Goal: Complete application form

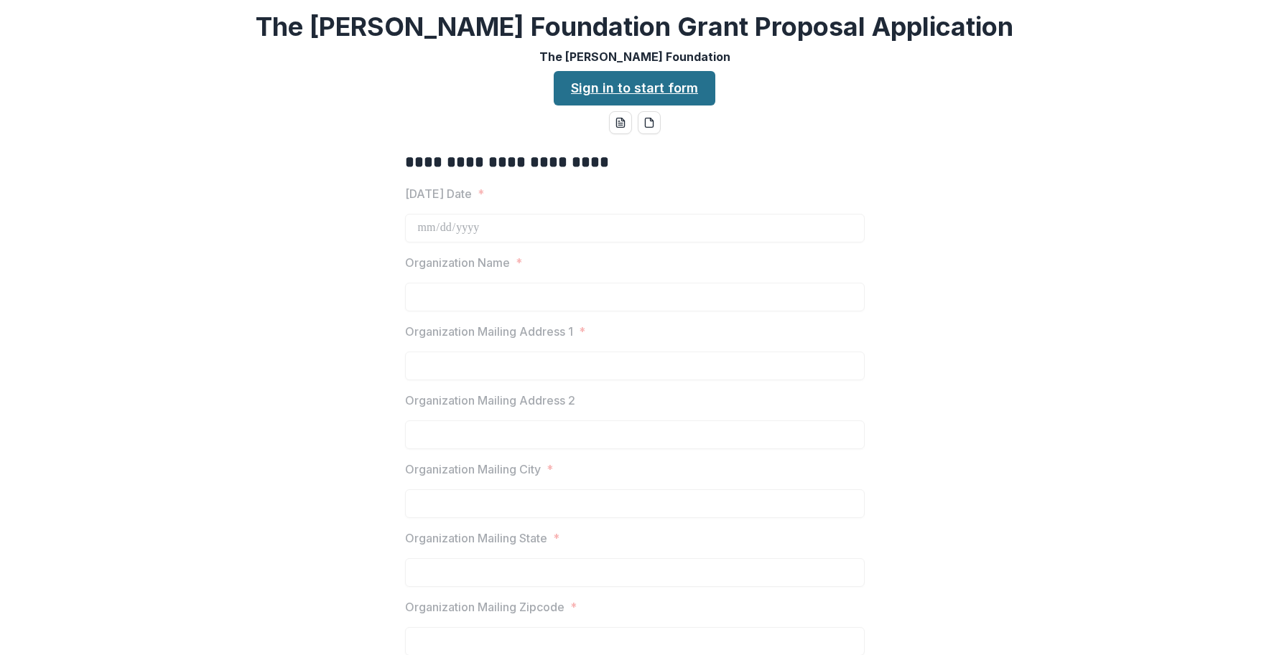
click at [603, 93] on link "Sign in to start form" at bounding box center [635, 88] width 162 height 34
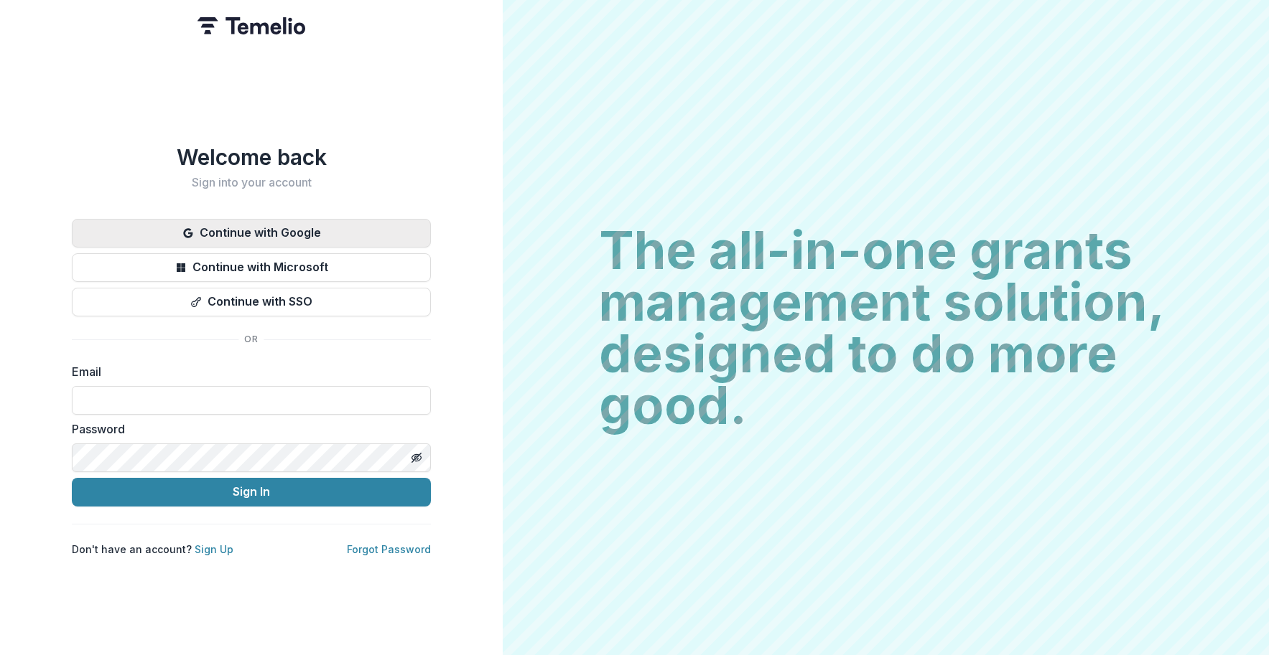
click at [317, 230] on button "Continue with Google" at bounding box center [251, 233] width 359 height 29
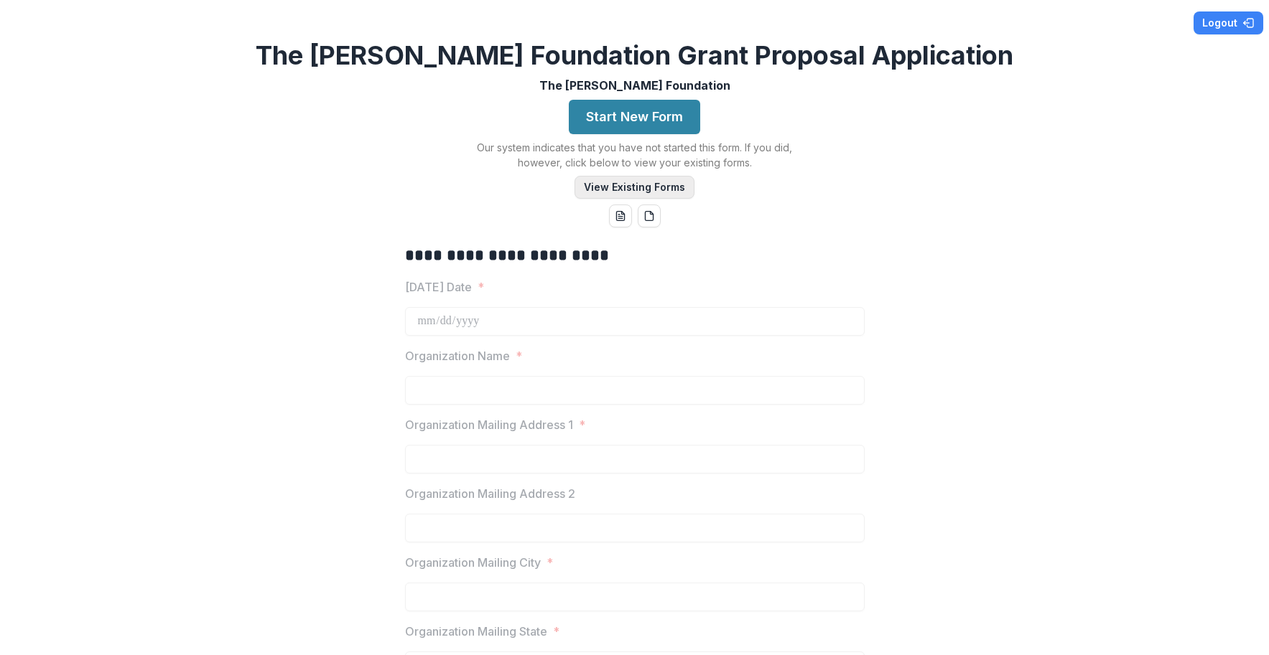
click at [594, 187] on button "View Existing Forms" at bounding box center [634, 187] width 120 height 23
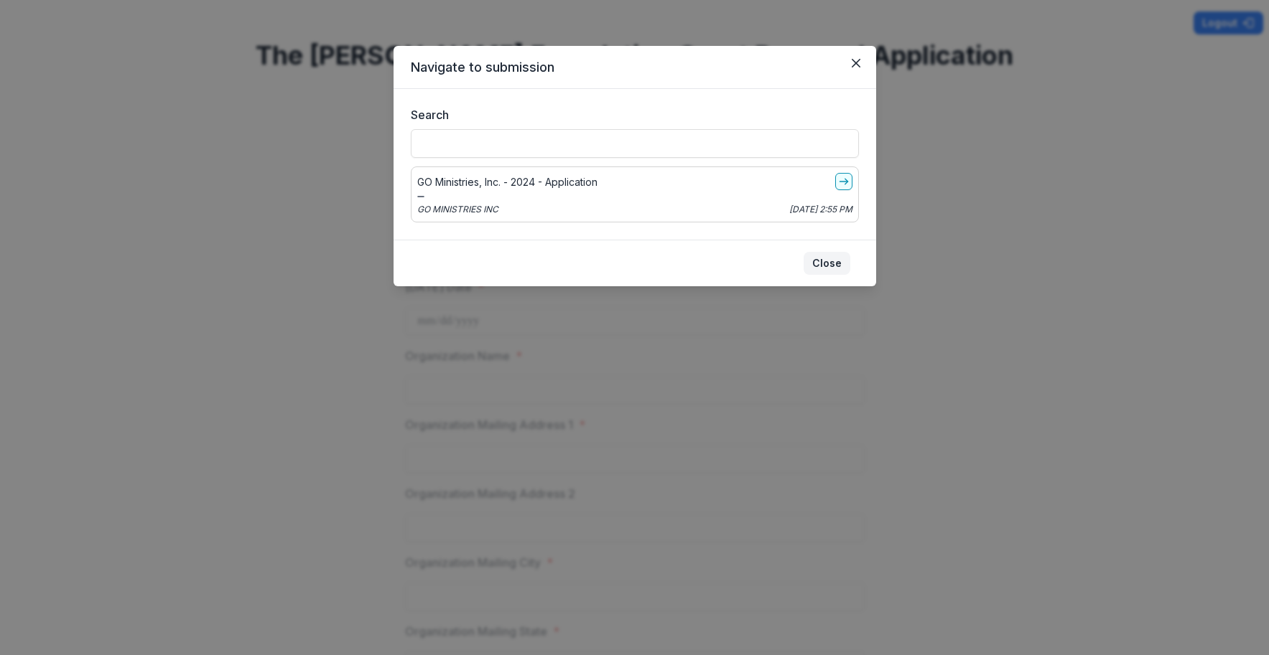
click at [826, 266] on button "Close" at bounding box center [826, 263] width 47 height 23
